Goal: Transaction & Acquisition: Purchase product/service

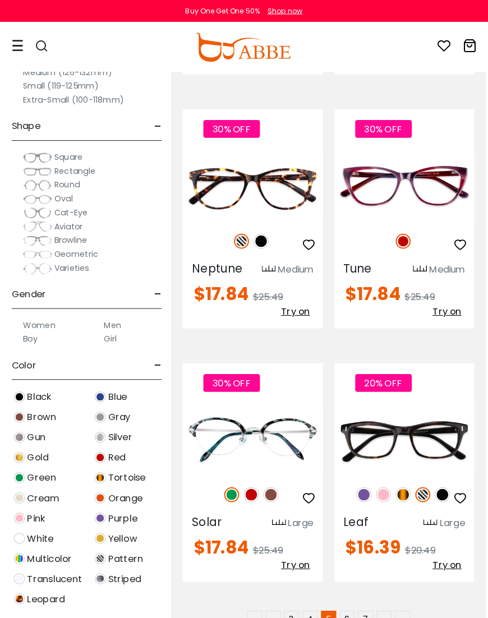
scroll to position [3275, 2]
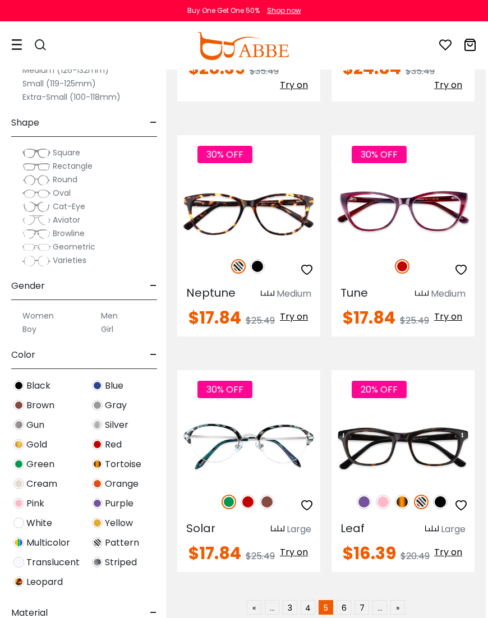
click at [346, 599] on link "6" at bounding box center [343, 607] width 15 height 15
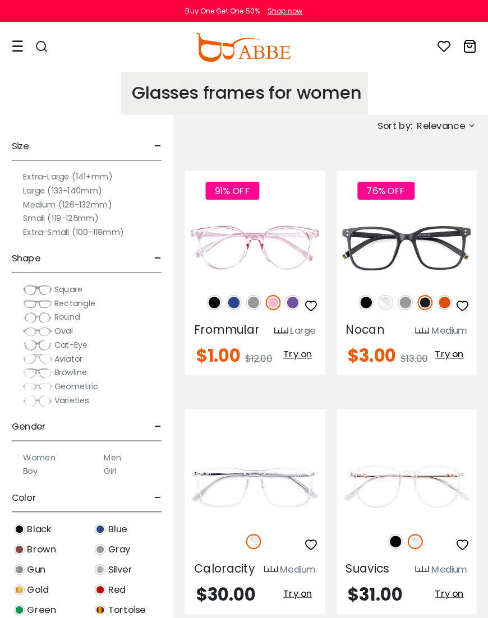
scroll to position [2, 0]
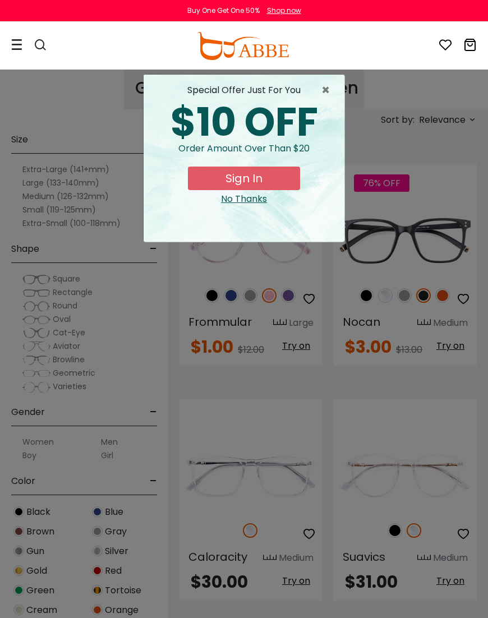
click at [329, 94] on span "×" at bounding box center [328, 89] width 14 height 13
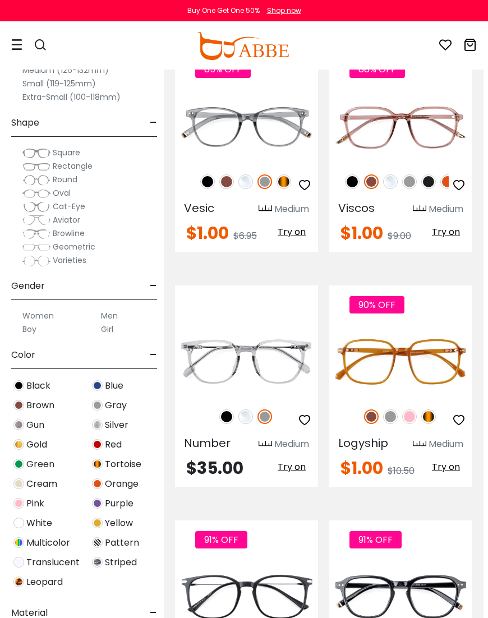
scroll to position [1061, 4]
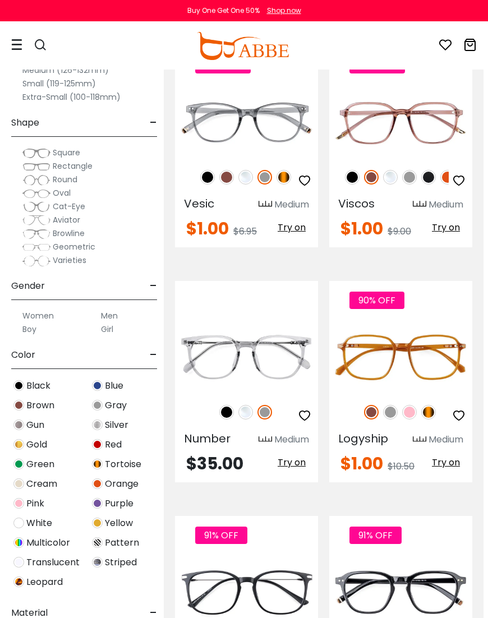
click at [410, 418] on img at bounding box center [409, 412] width 15 height 15
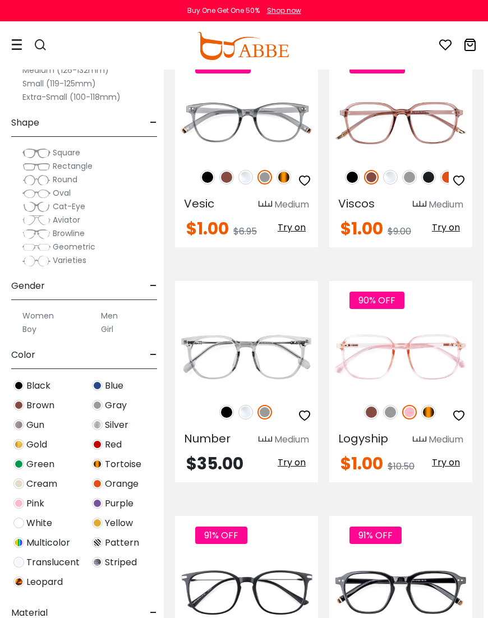
click at [395, 411] on img at bounding box center [390, 412] width 15 height 15
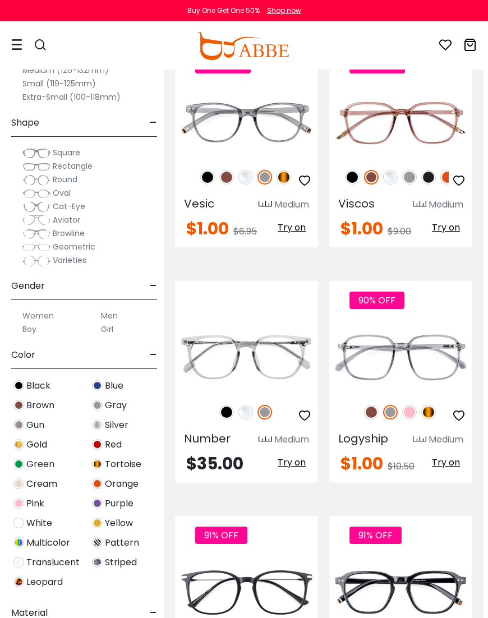
click at [431, 417] on img at bounding box center [428, 412] width 15 height 15
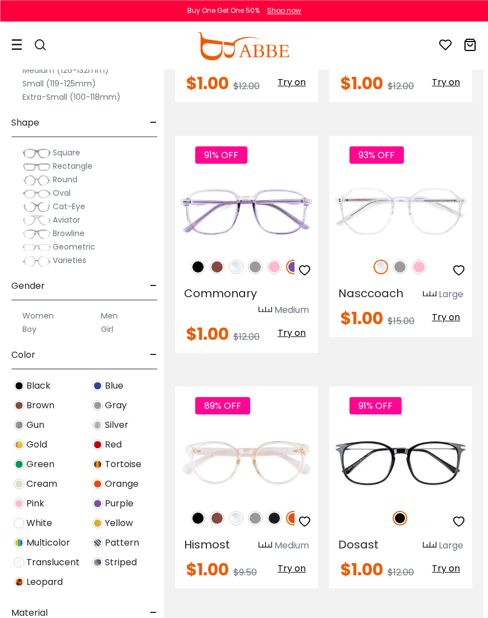
scroll to position [1676, 4]
click at [419, 273] on img at bounding box center [418, 266] width 15 height 15
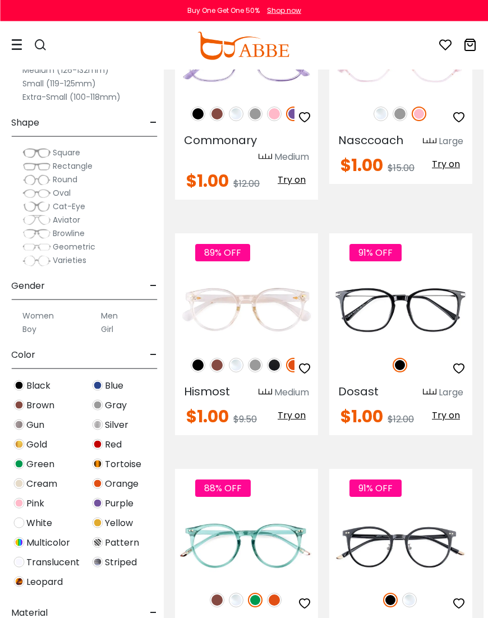
scroll to position [1830, 4]
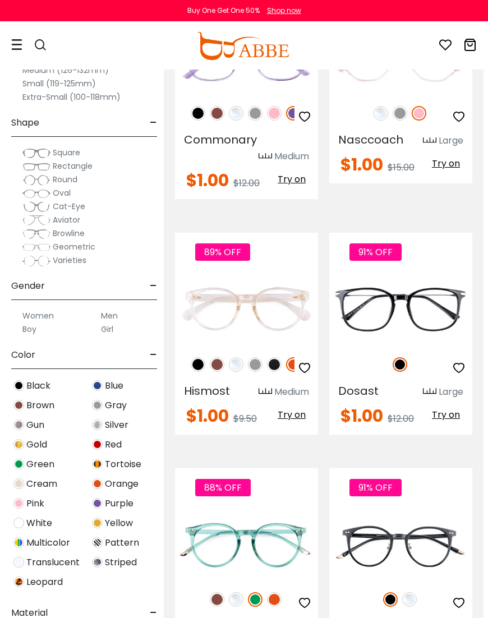
click at [0, 0] on img at bounding box center [0, 0] width 0 height 0
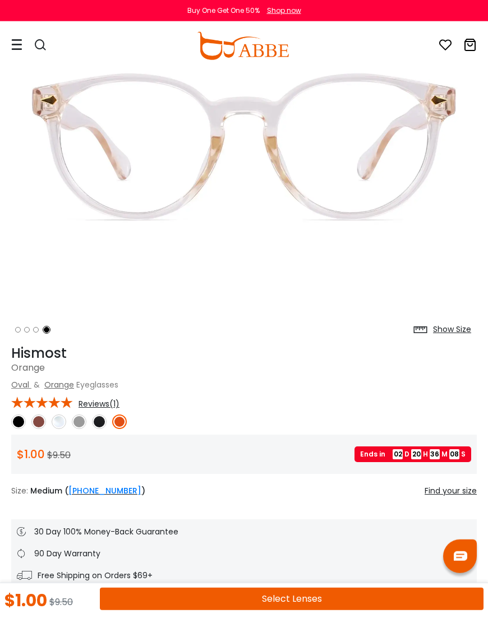
scroll to position [150, 0]
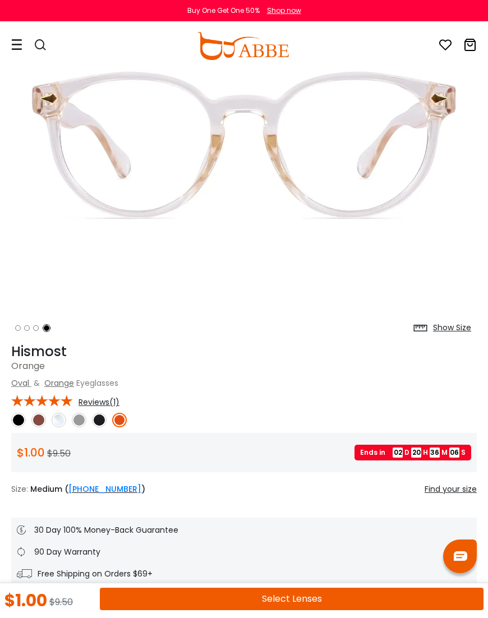
click at [126, 420] on img at bounding box center [119, 419] width 15 height 15
click at [43, 423] on img at bounding box center [38, 419] width 15 height 15
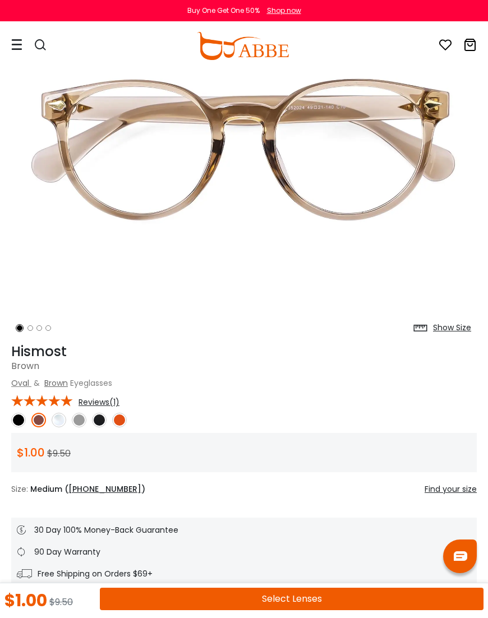
click at [82, 422] on img at bounding box center [79, 419] width 15 height 15
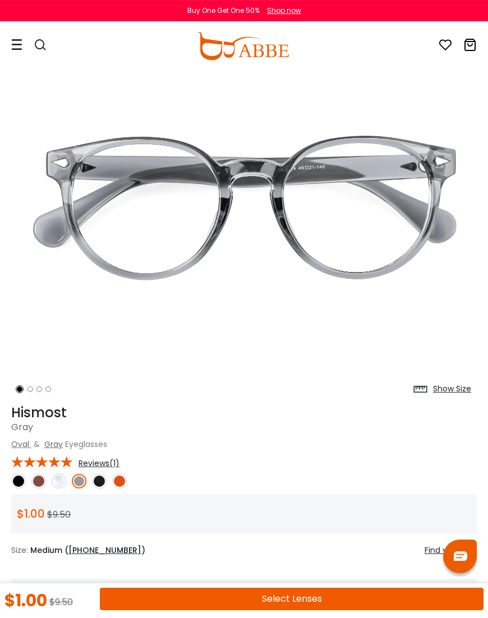
scroll to position [0, 0]
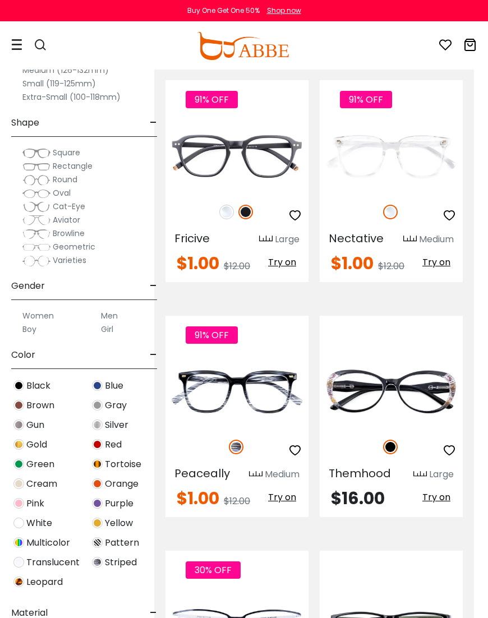
scroll to position [2923, 14]
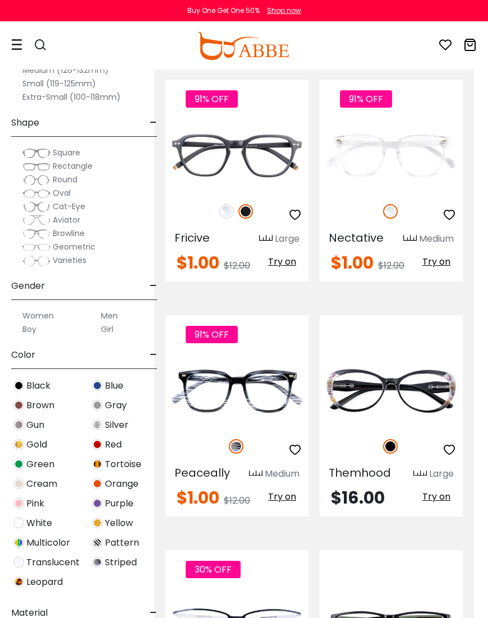
click at [0, 0] on img at bounding box center [0, 0] width 0 height 0
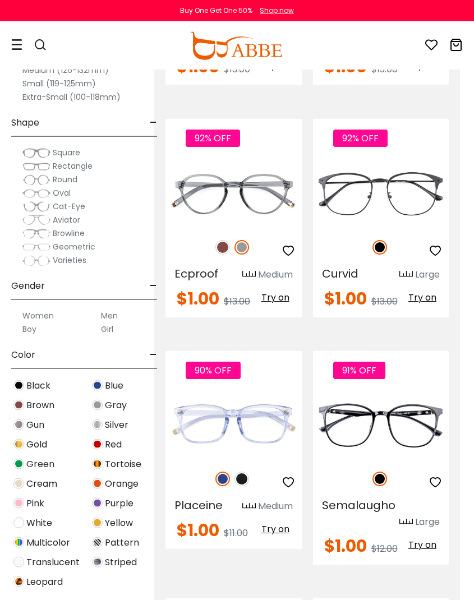
scroll to position [5883, 14]
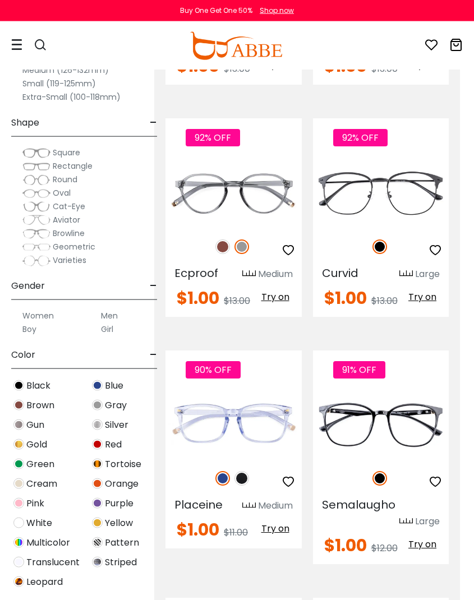
click at [55, 242] on span "Geometric" at bounding box center [74, 246] width 43 height 11
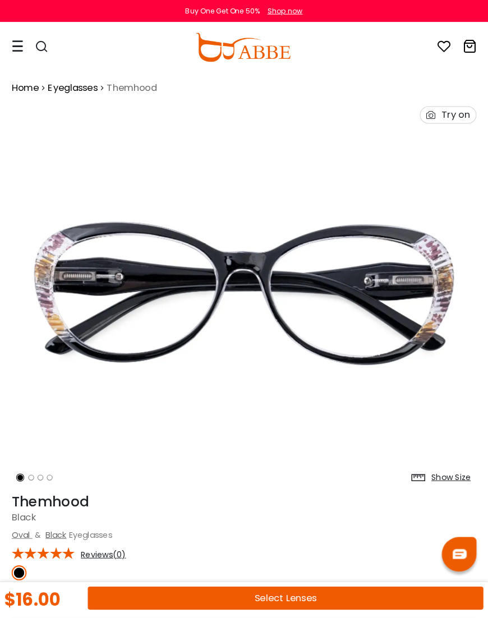
scroll to position [4, 0]
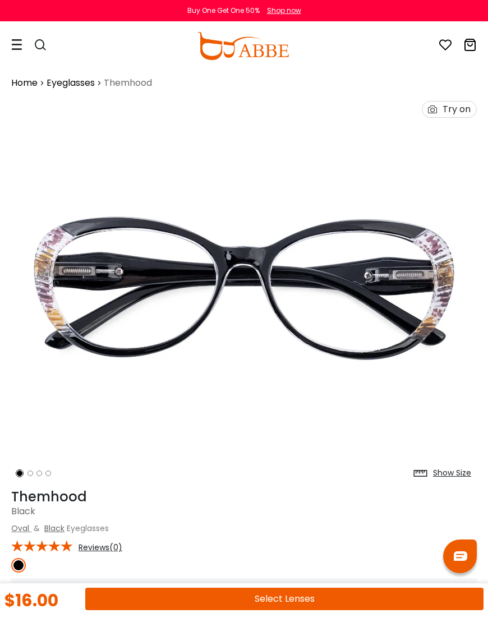
click at [444, 325] on img at bounding box center [243, 289] width 465 height 388
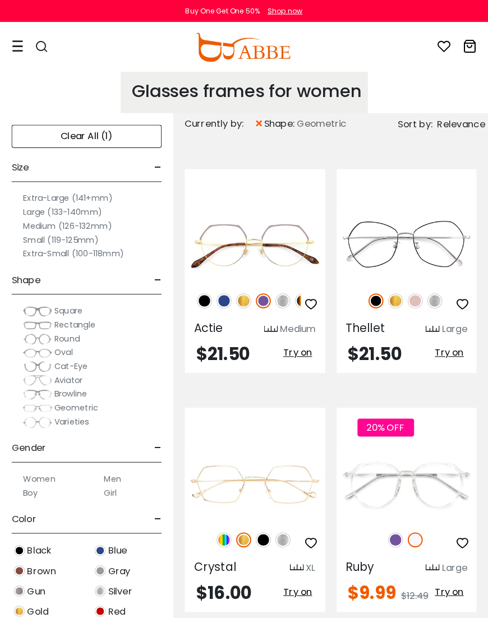
scroll to position [4, 0]
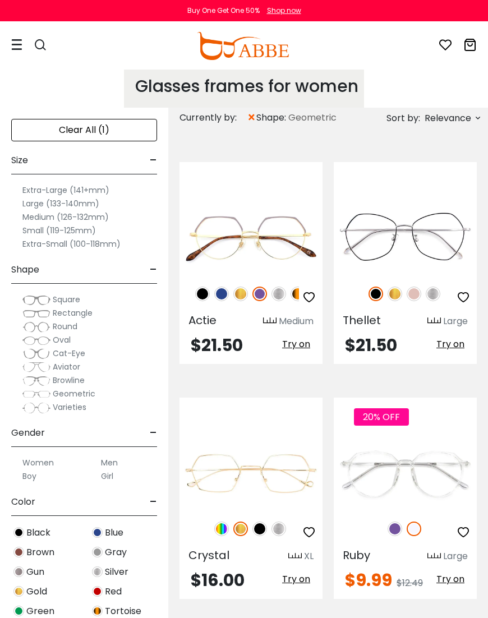
click at [32, 460] on label "Women" at bounding box center [37, 462] width 31 height 13
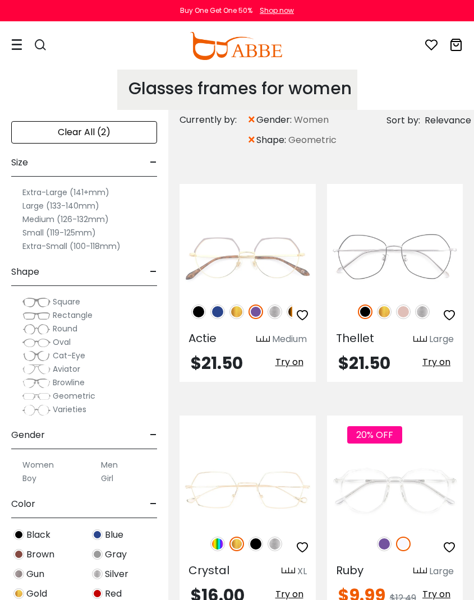
click at [38, 438] on span "Gender" at bounding box center [28, 434] width 34 height 27
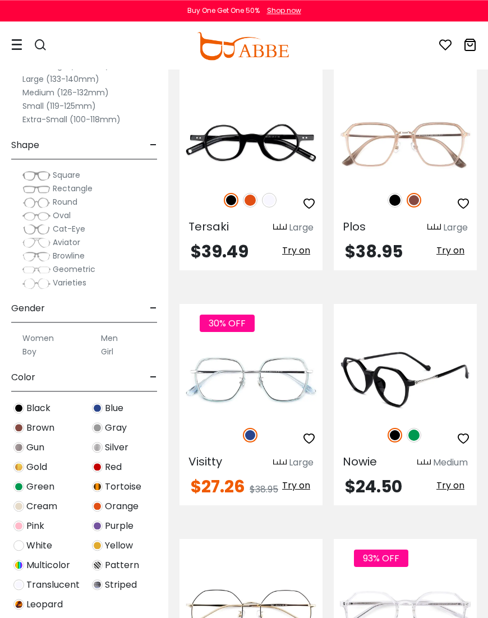
scroll to position [1544, 0]
click at [415, 428] on img at bounding box center [413, 435] width 15 height 15
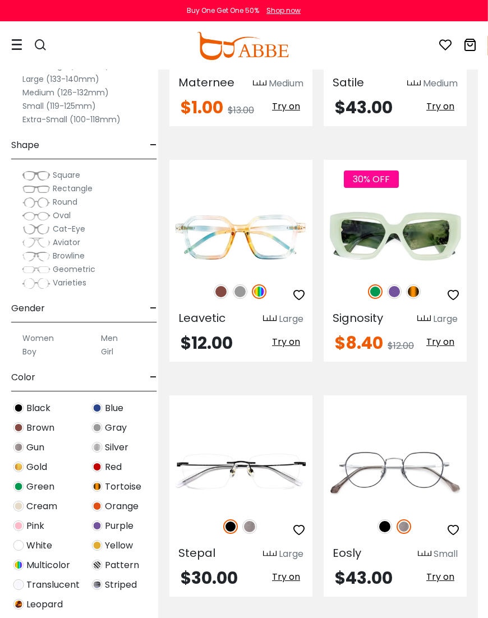
scroll to position [2393, 11]
